Goal: Transaction & Acquisition: Book appointment/travel/reservation

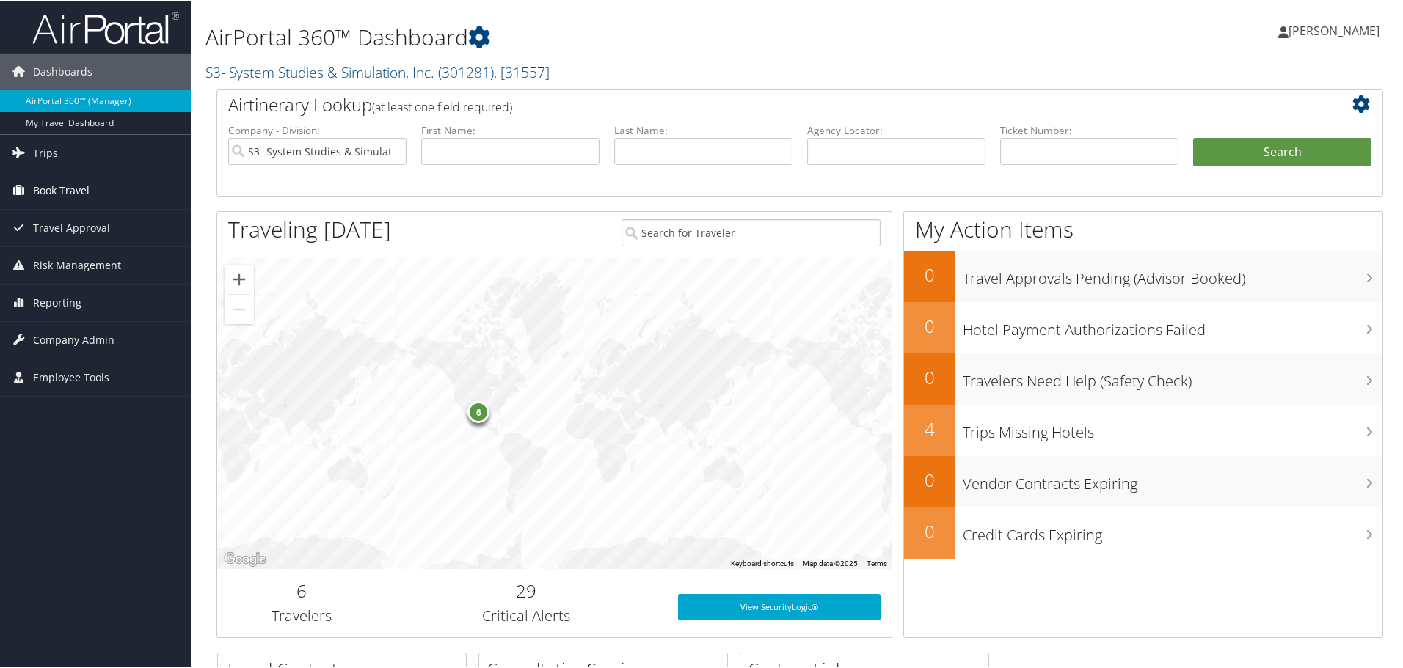
click at [76, 202] on span "Book Travel" at bounding box center [61, 189] width 57 height 37
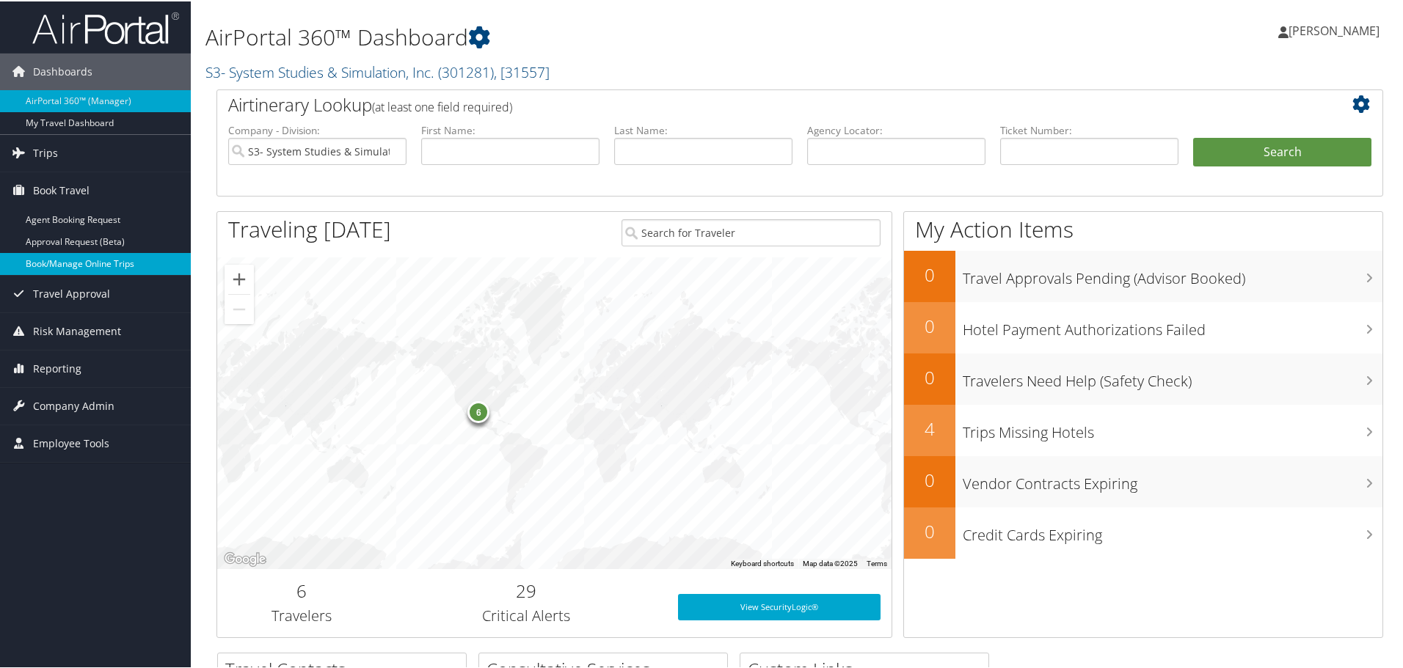
click at [73, 259] on link "Book/Manage Online Trips" at bounding box center [95, 263] width 191 height 22
